Goal: Task Accomplishment & Management: Manage account settings

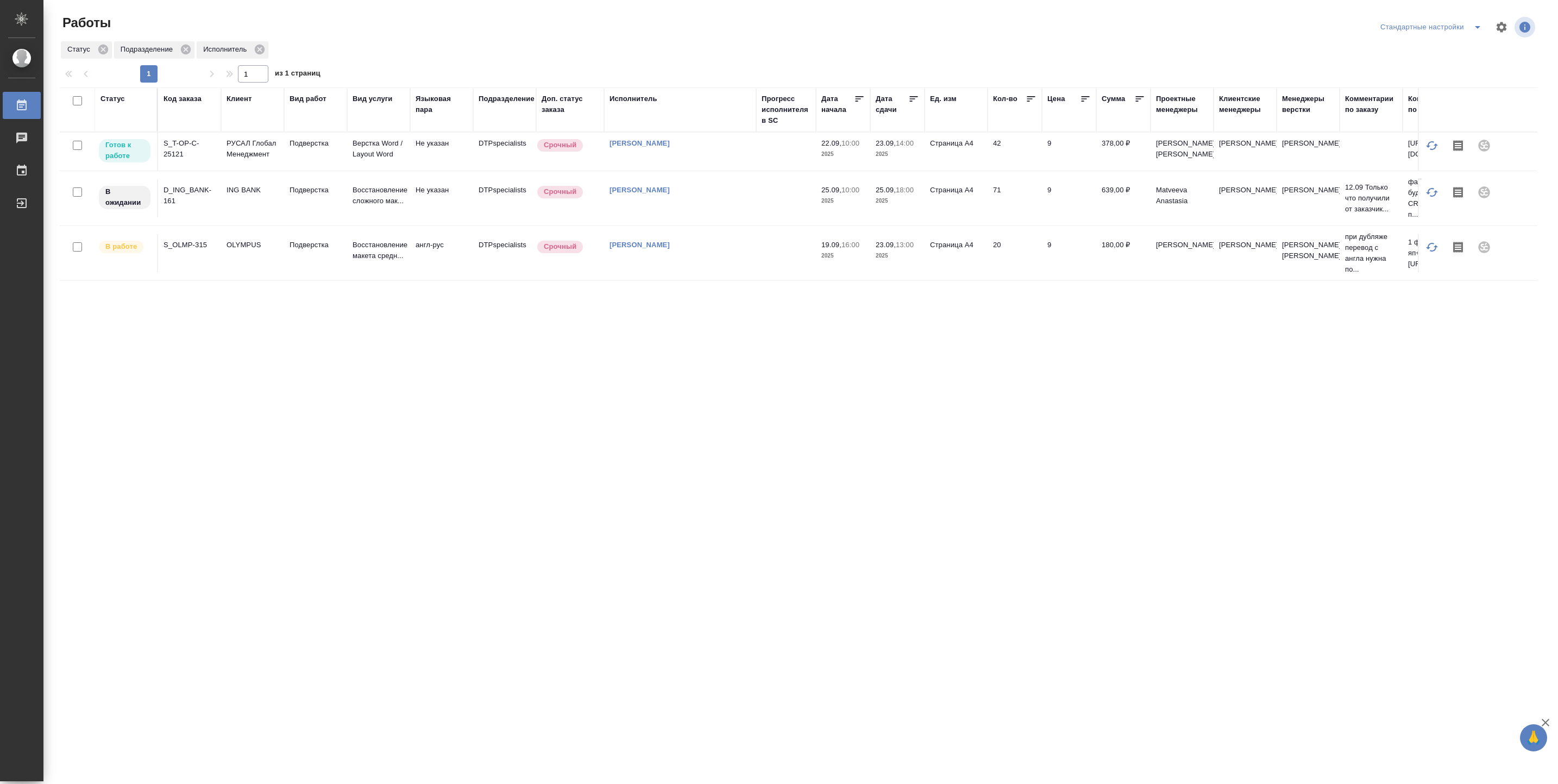
click at [750, 166] on td "[PERSON_NAME]" at bounding box center [680, 151] width 152 height 38
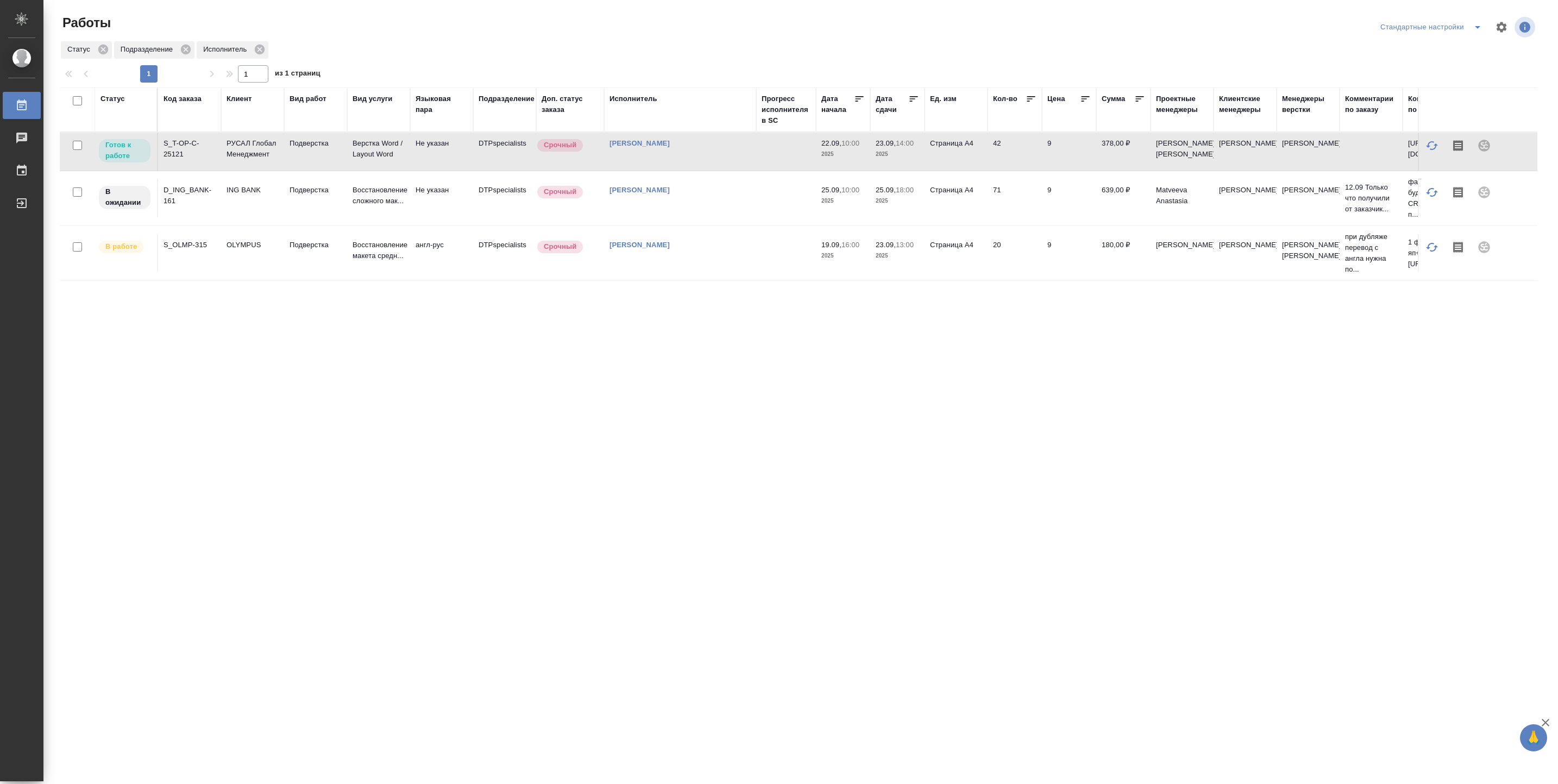
click at [750, 166] on td "[PERSON_NAME]" at bounding box center [680, 151] width 152 height 38
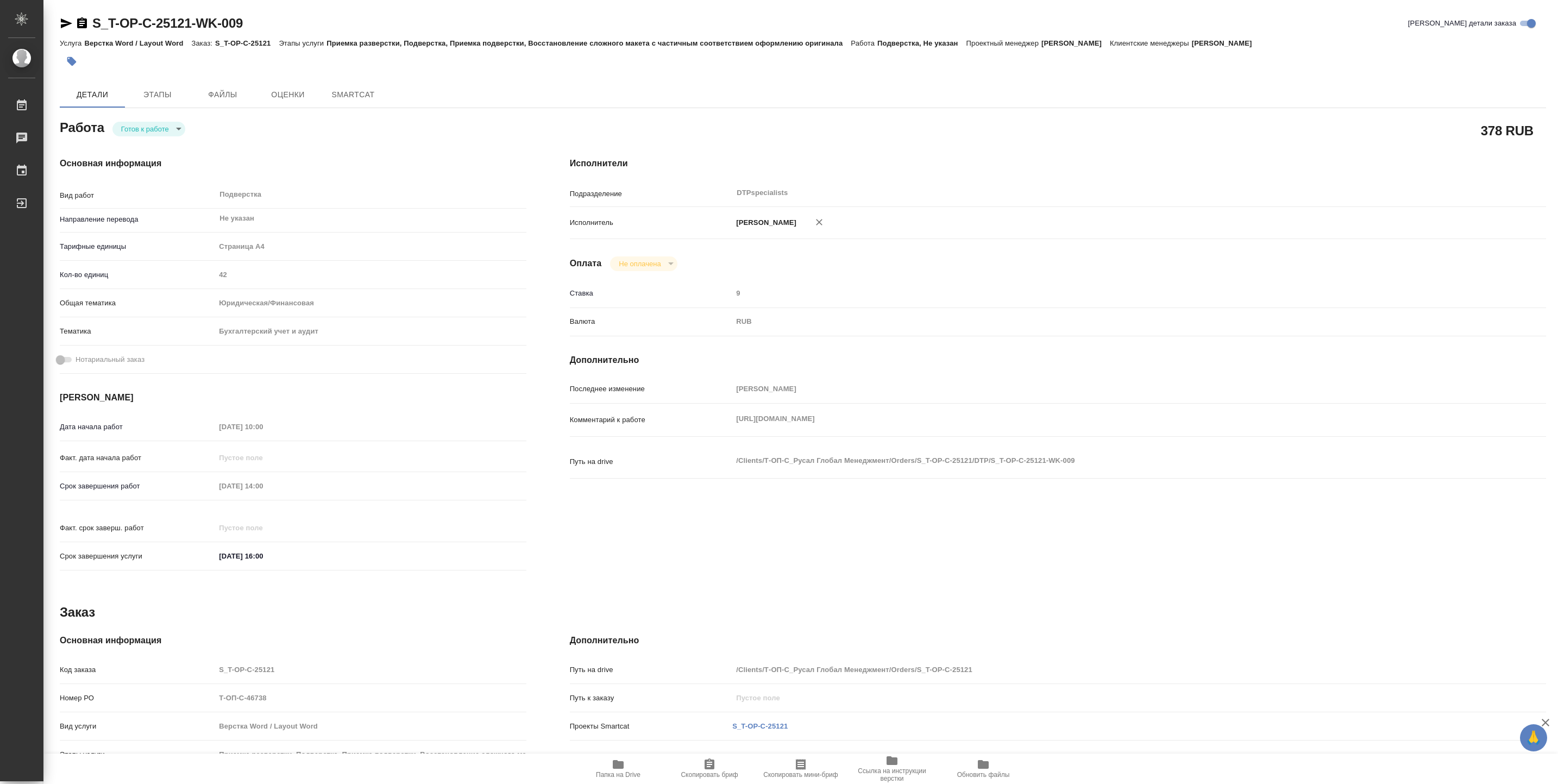
type textarea "x"
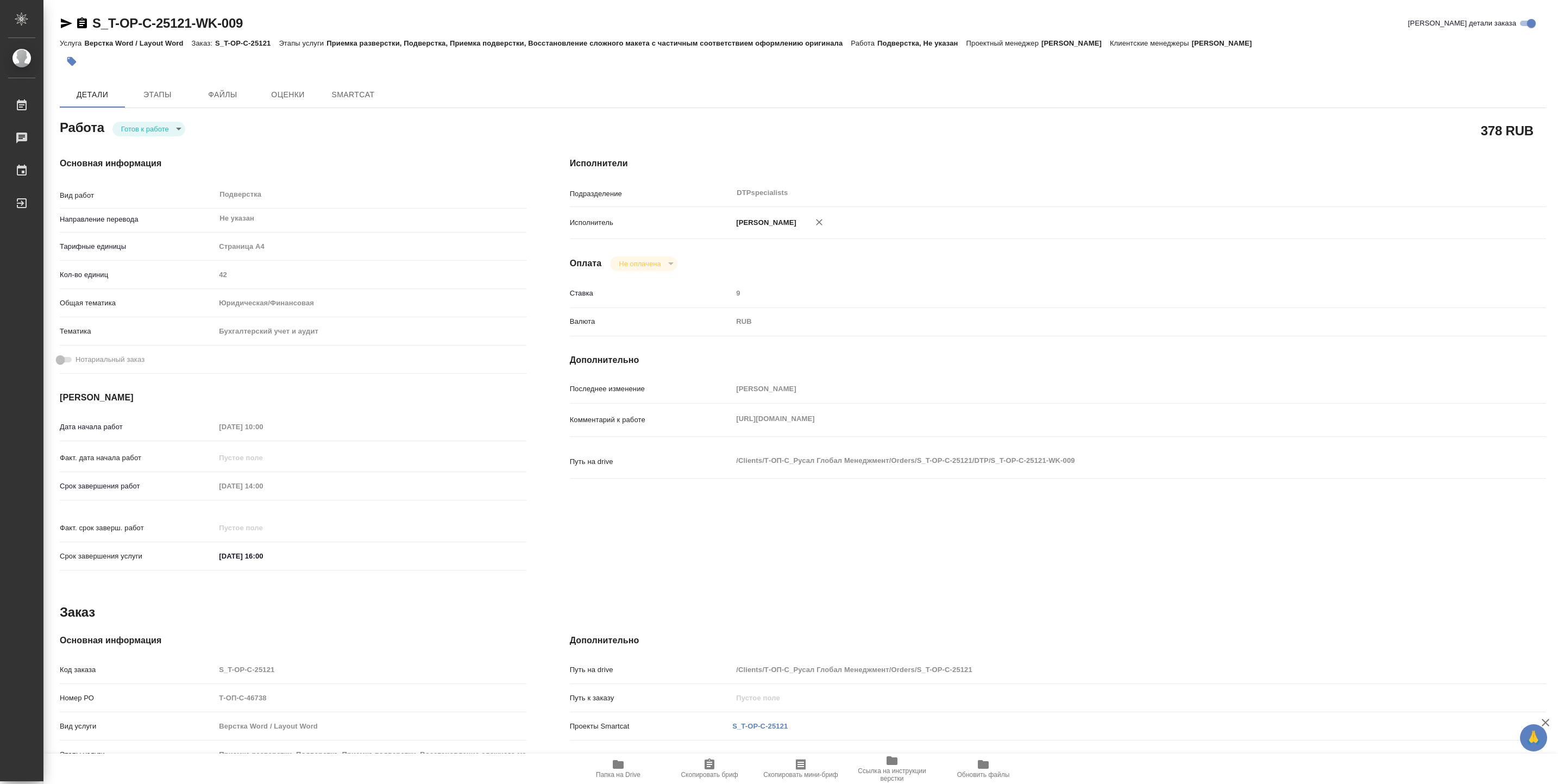
type textarea "x"
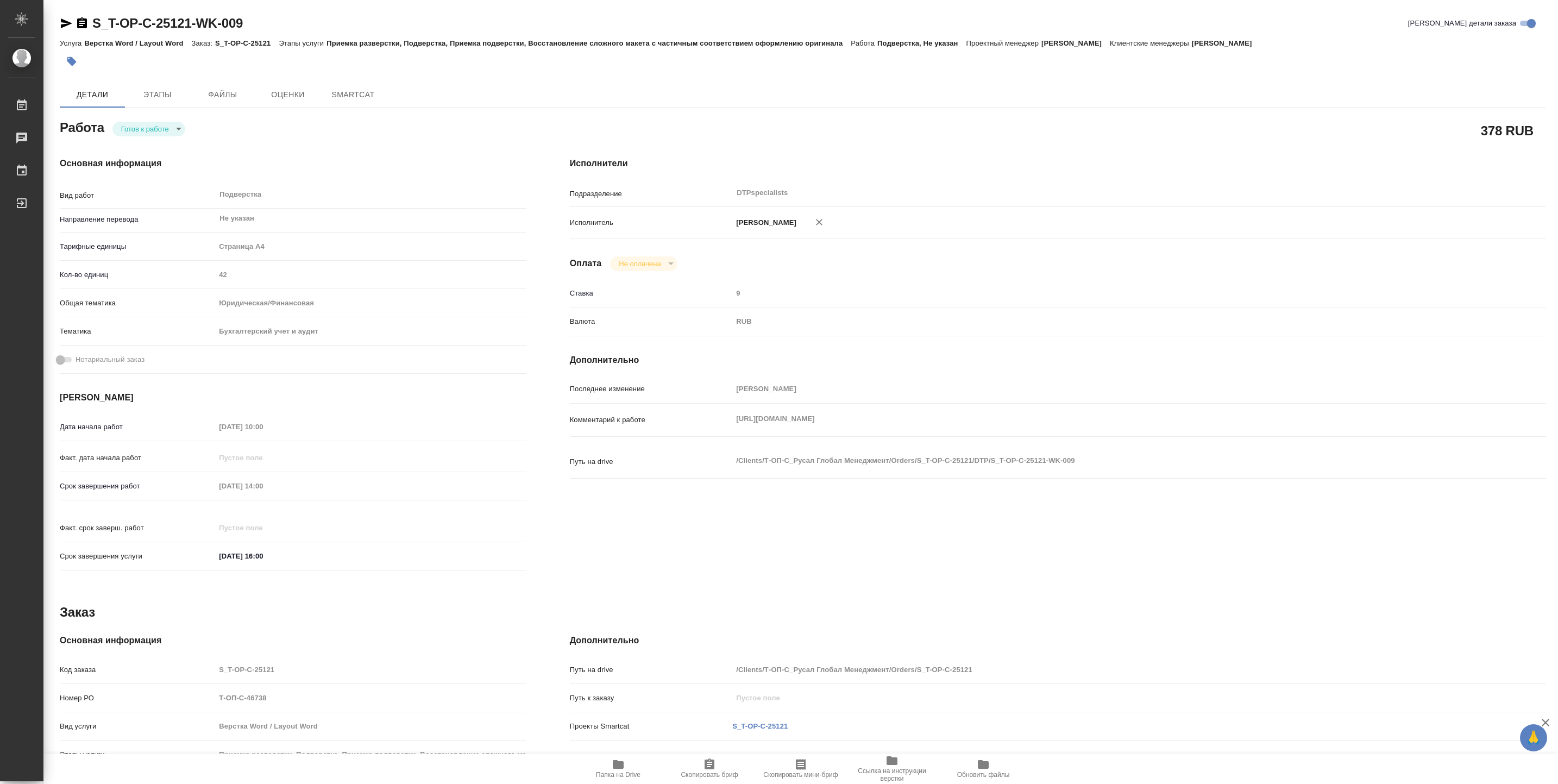
type textarea "x"
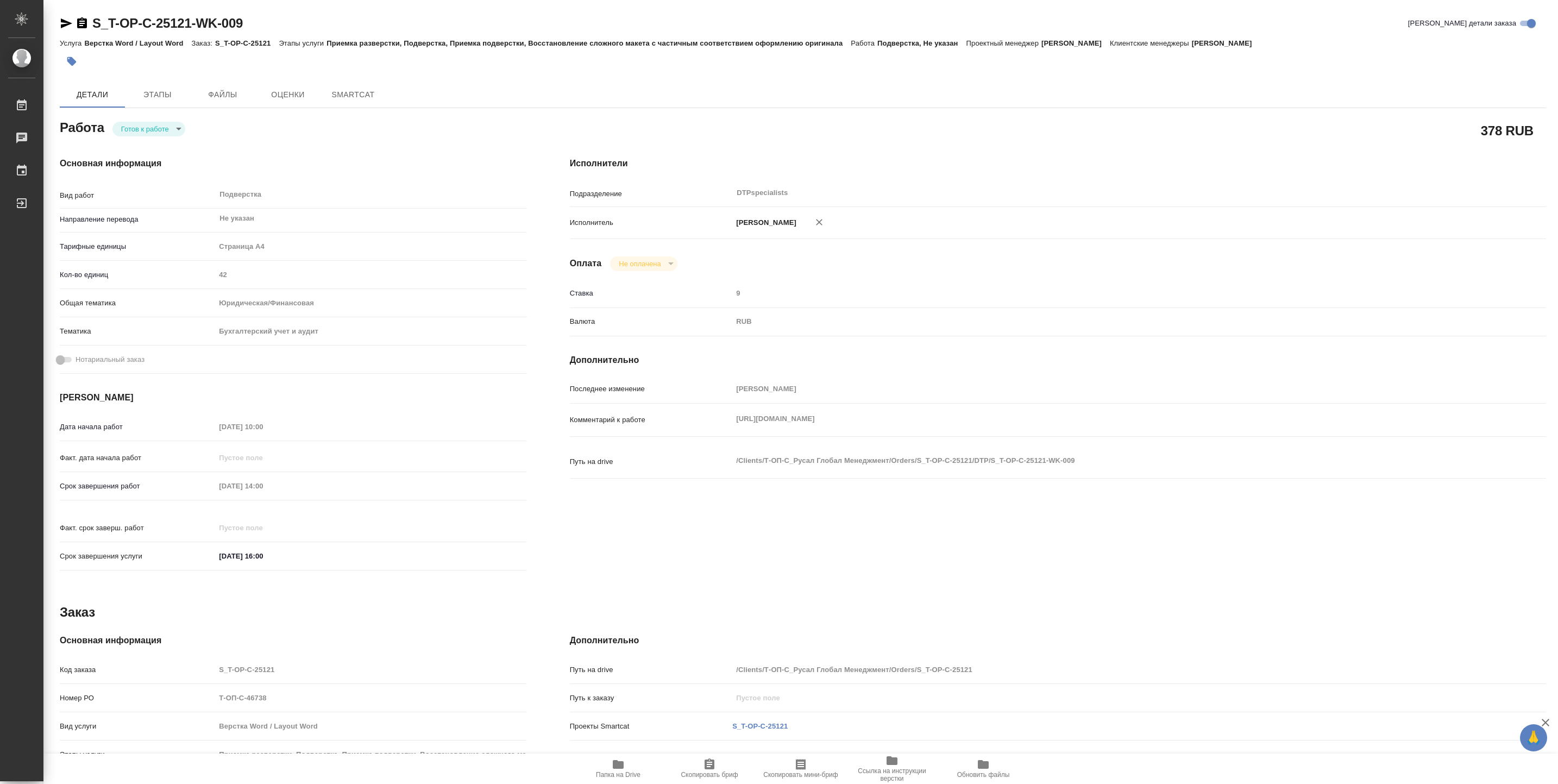
type textarea "x"
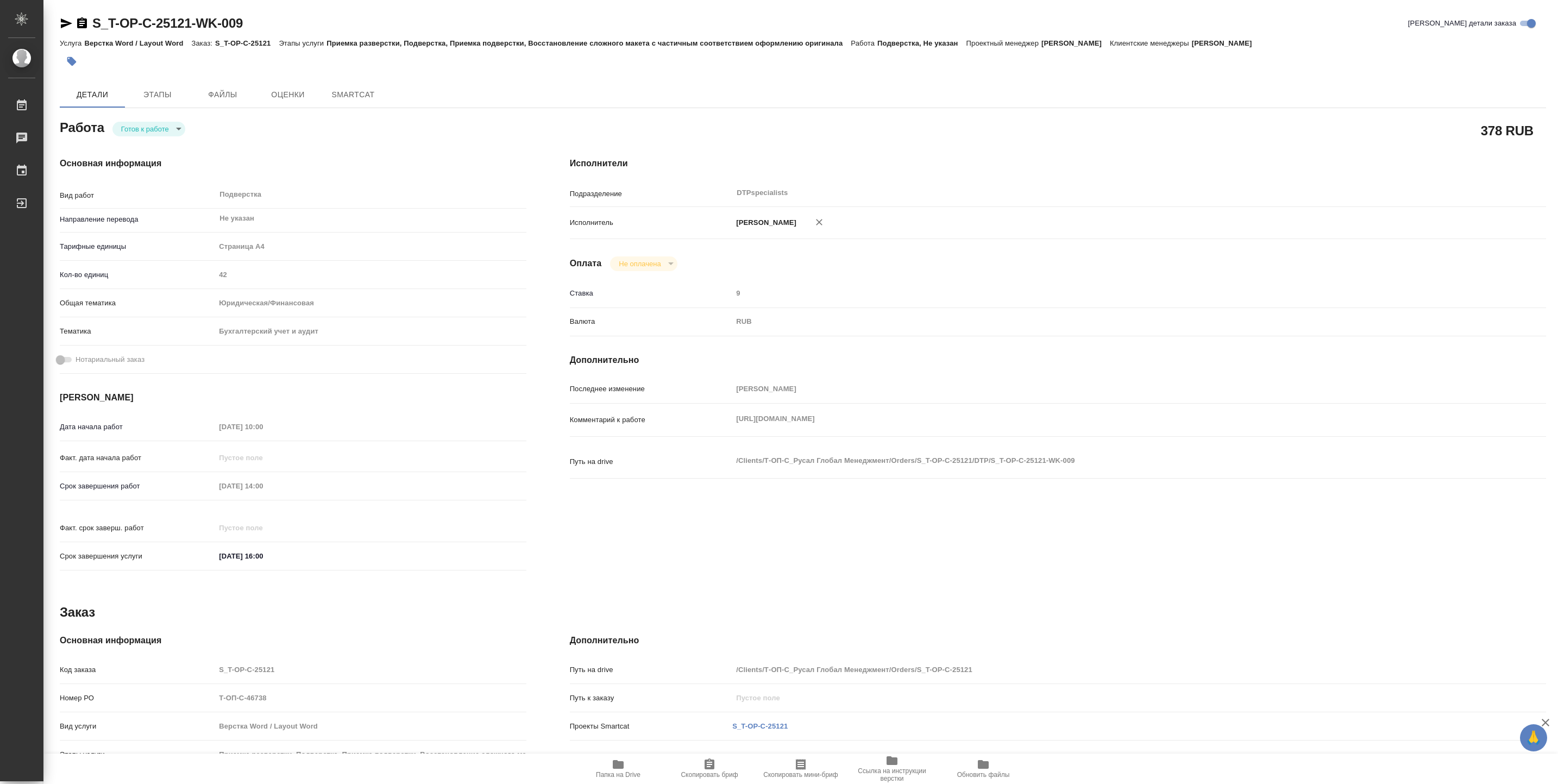
type textarea "x"
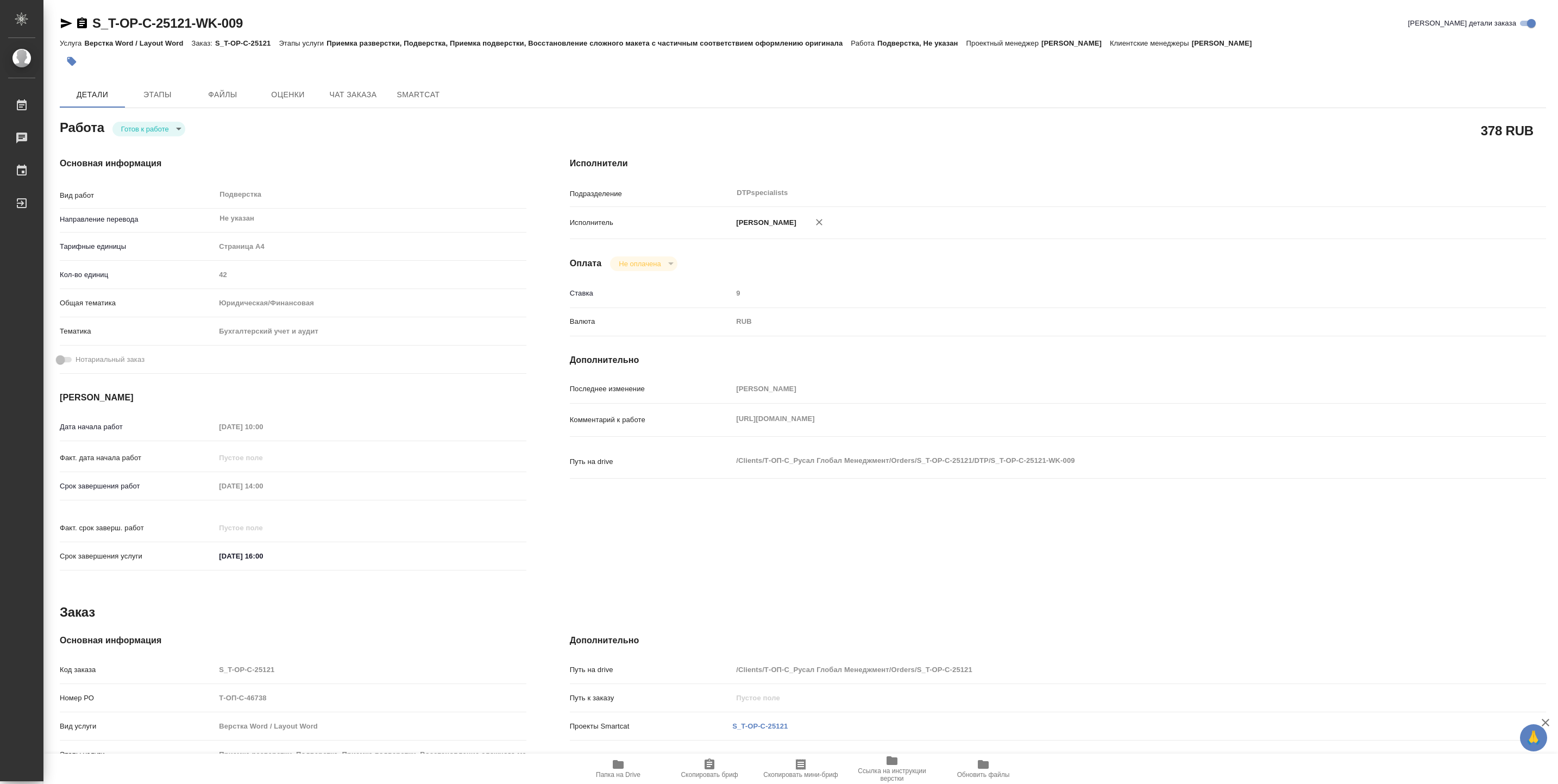
type textarea "x"
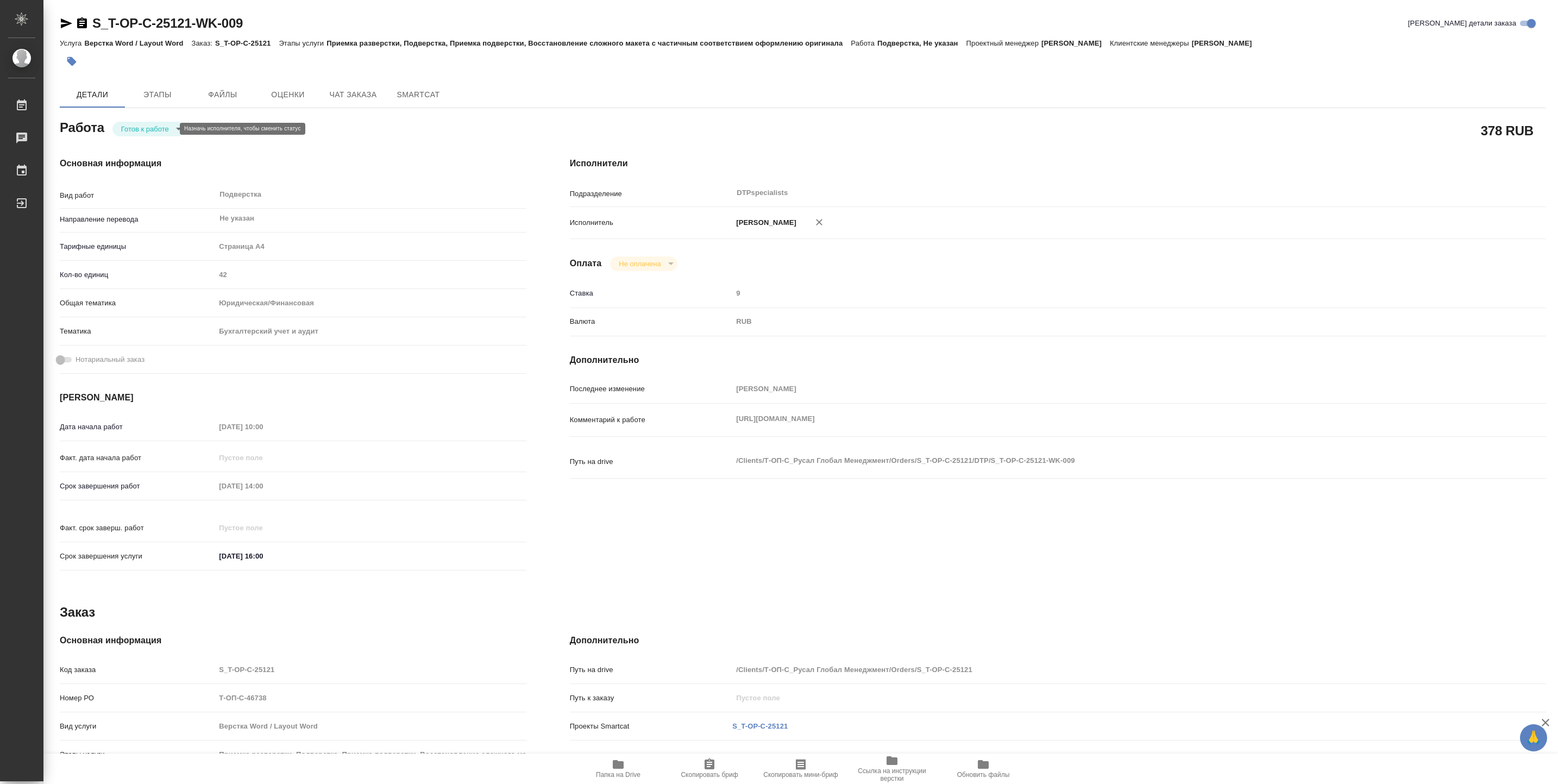
click at [161, 126] on body "🙏 .cls-1 fill:#fff; AWATERA Vasiutchenko [PERSON_NAME] Чаты График Выйти S_T-OP…" at bounding box center [779, 392] width 1558 height 784
type textarea "x"
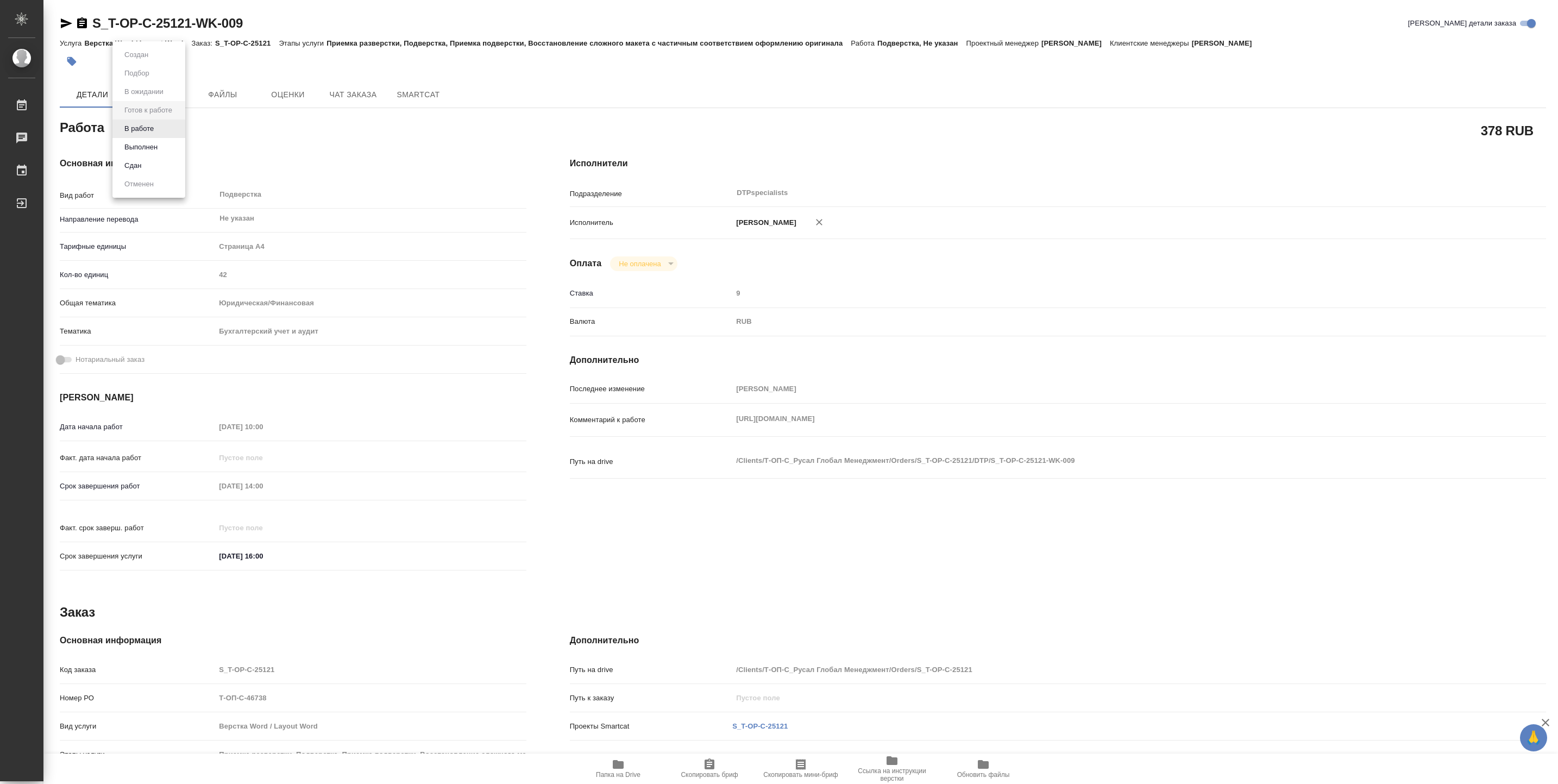
type textarea "x"
click at [161, 126] on li "В работе" at bounding box center [149, 129] width 73 height 19
type textarea "x"
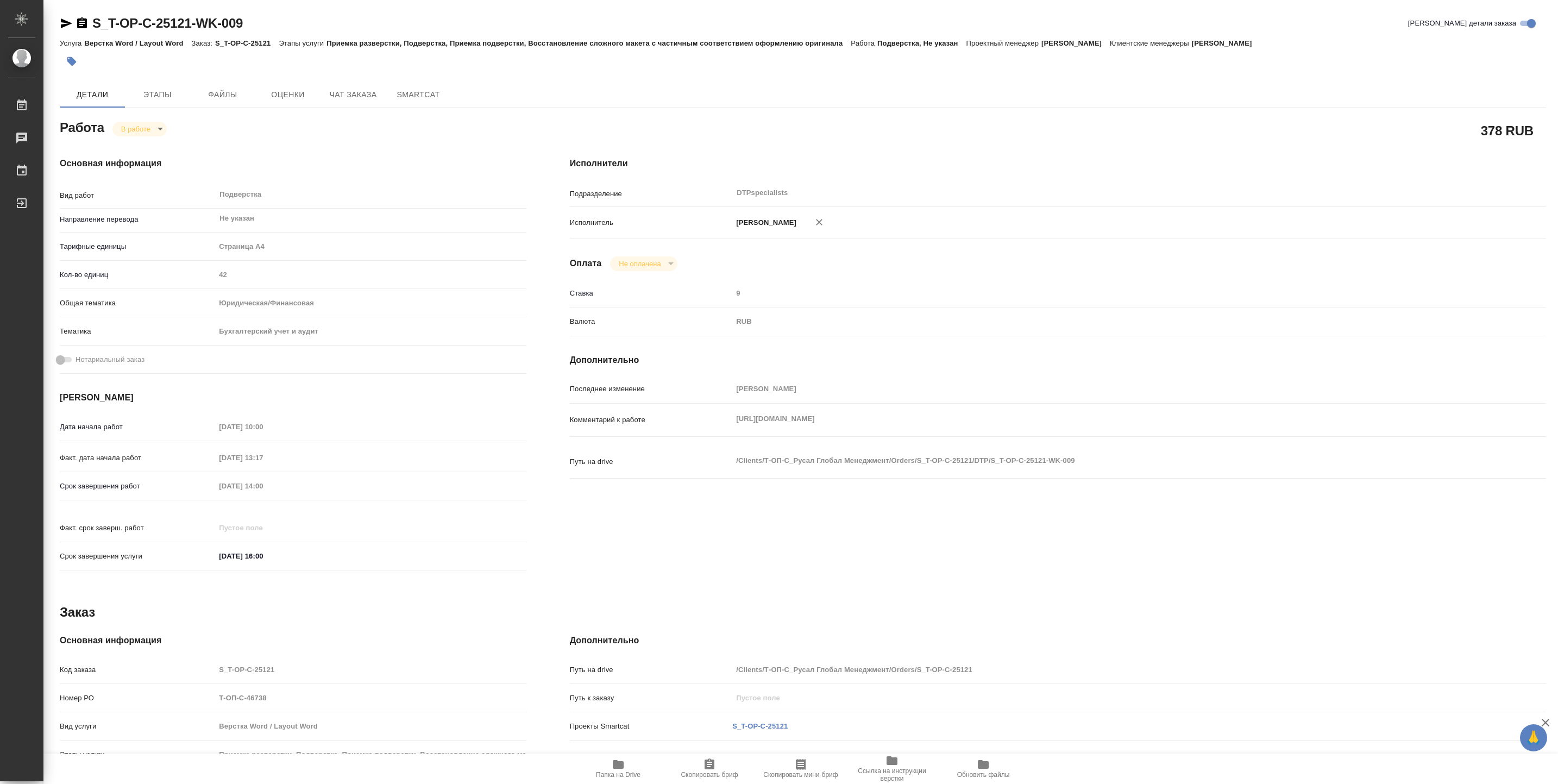
type textarea "x"
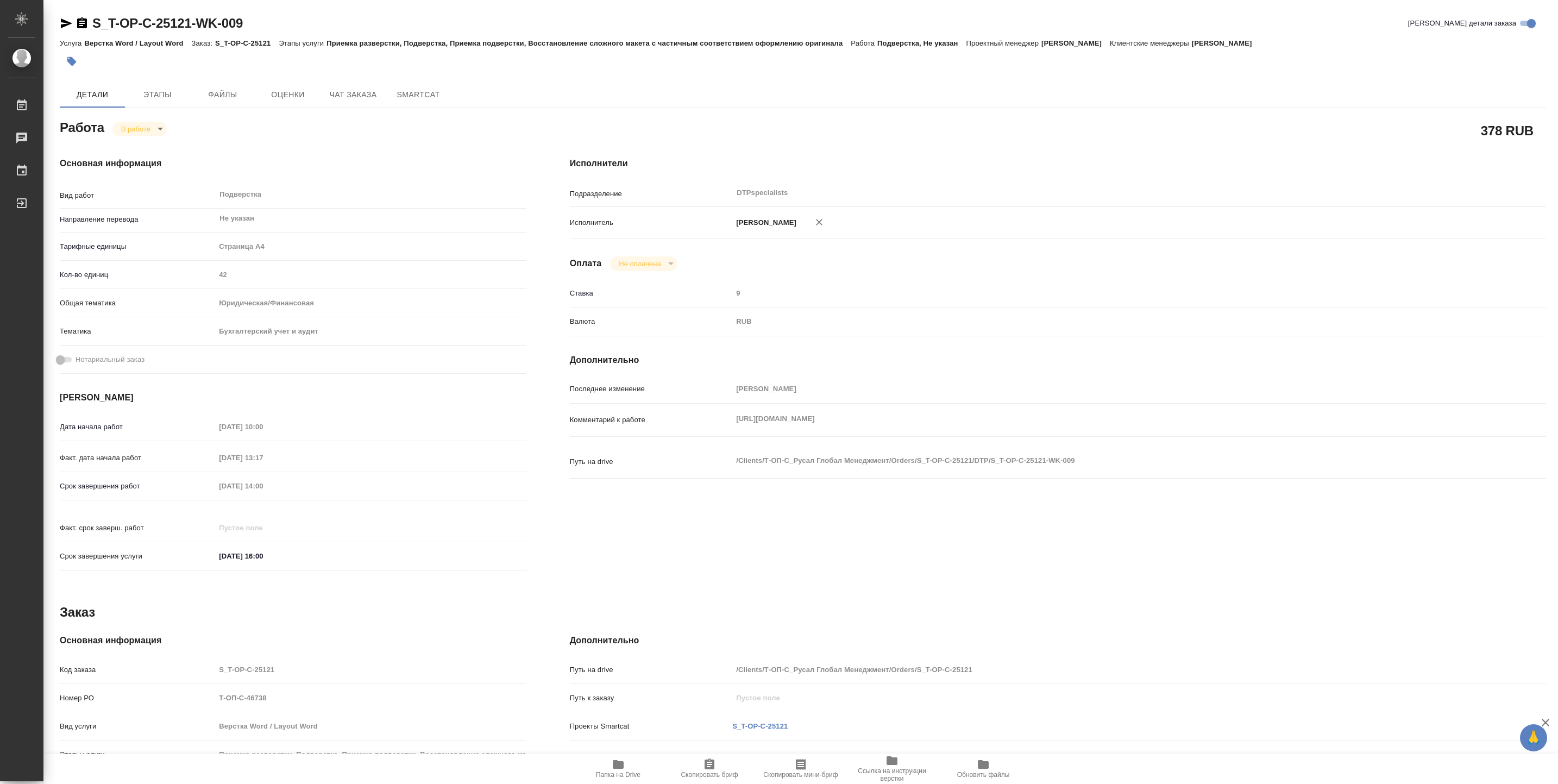
type textarea "x"
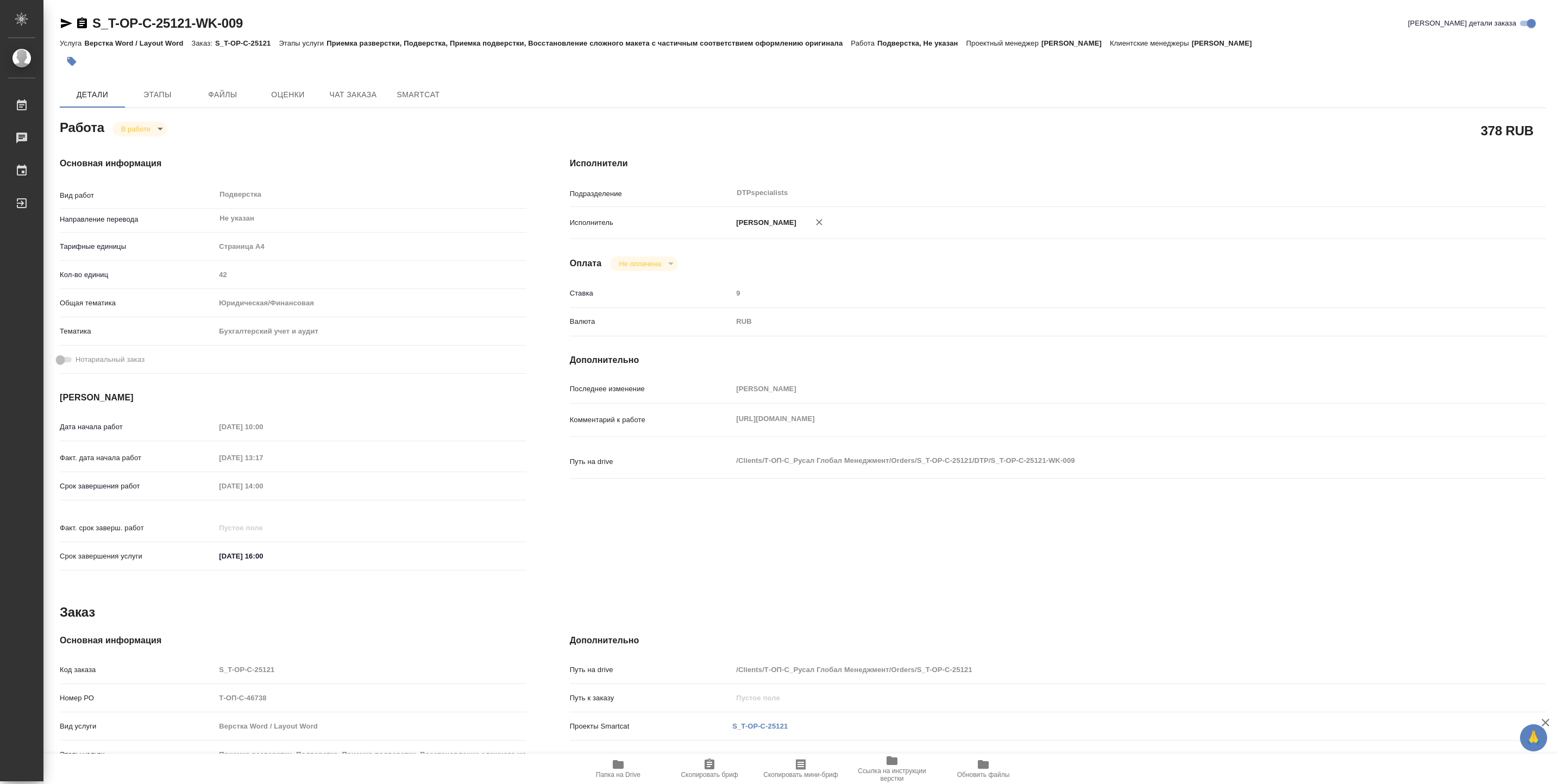
type textarea "x"
